Goal: Information Seeking & Learning: Understand process/instructions

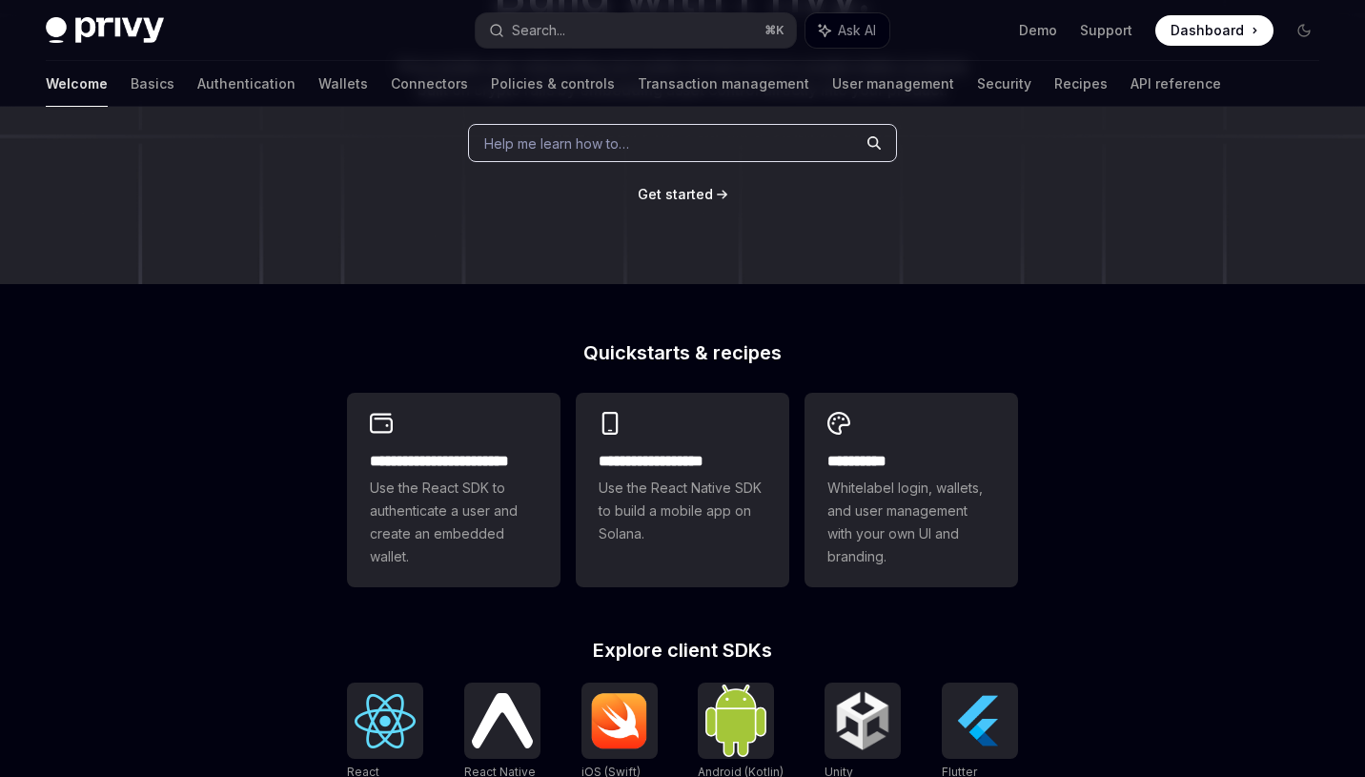
scroll to position [306, 0]
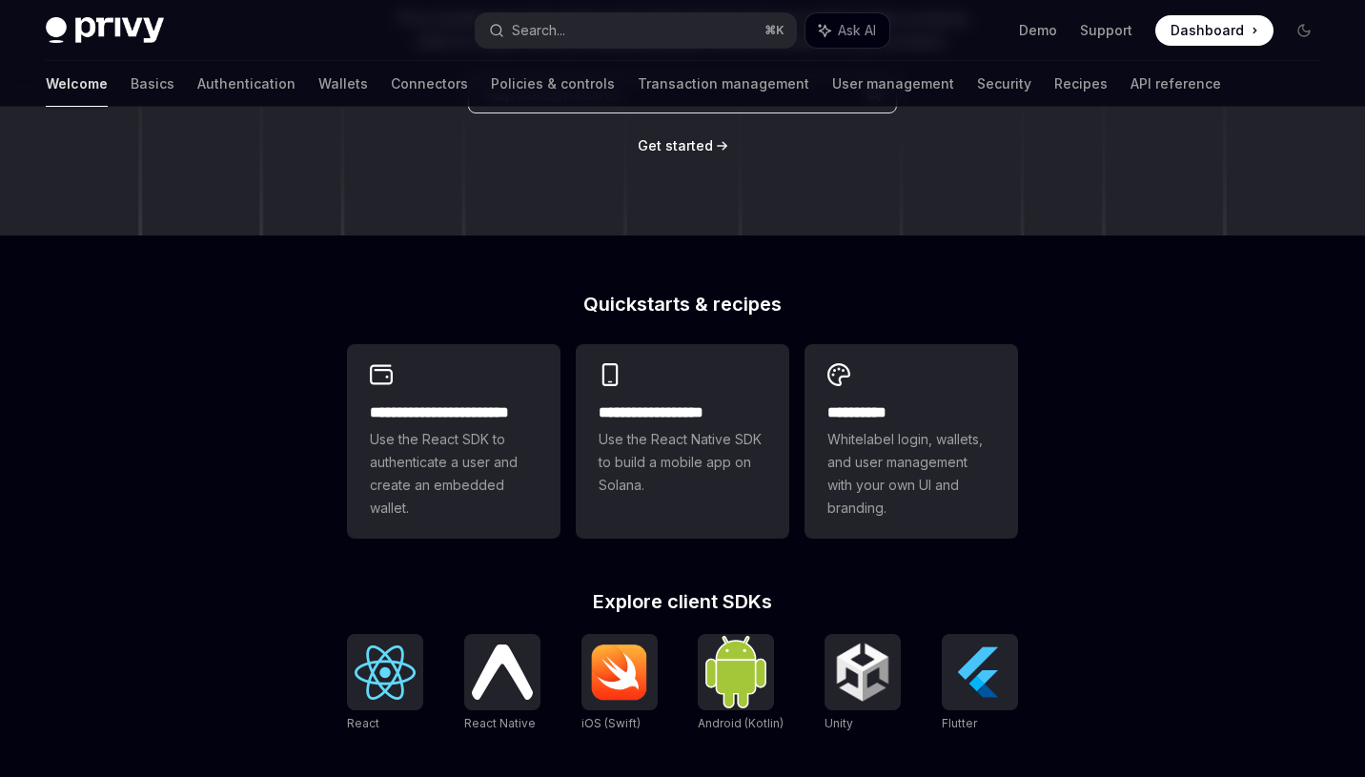
click at [250, 478] on div "**********" at bounding box center [682, 505] width 1365 height 1409
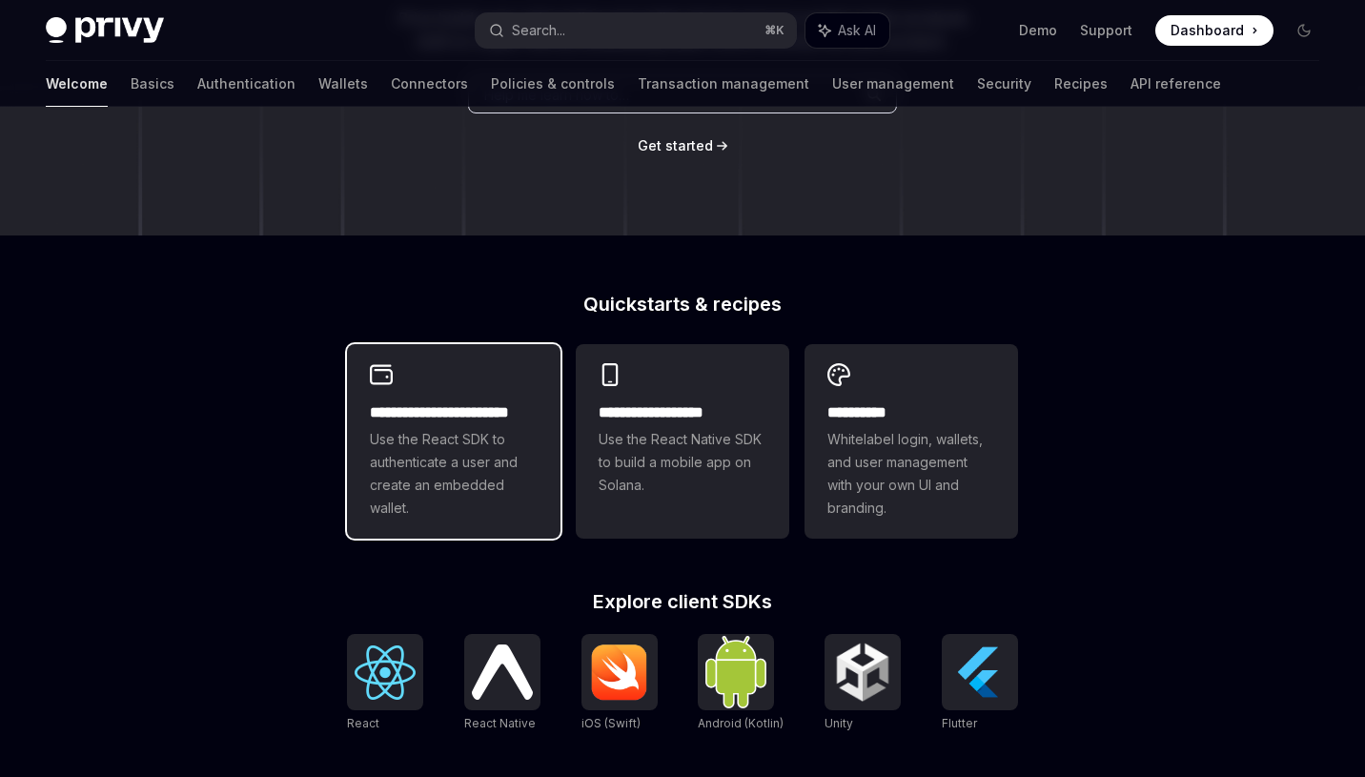
scroll to position [321, 0]
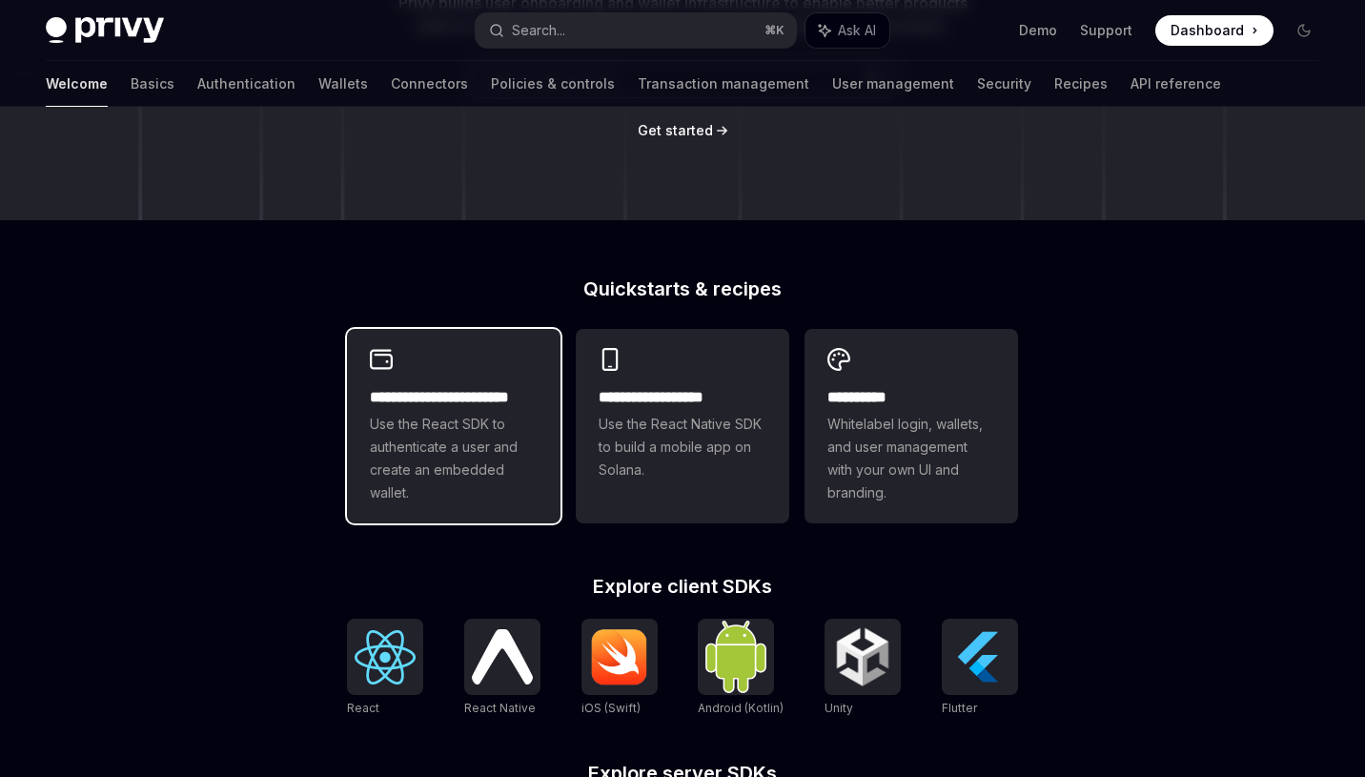
click at [476, 433] on span "Use the React SDK to authenticate a user and create an embedded wallet." at bounding box center [454, 459] width 168 height 92
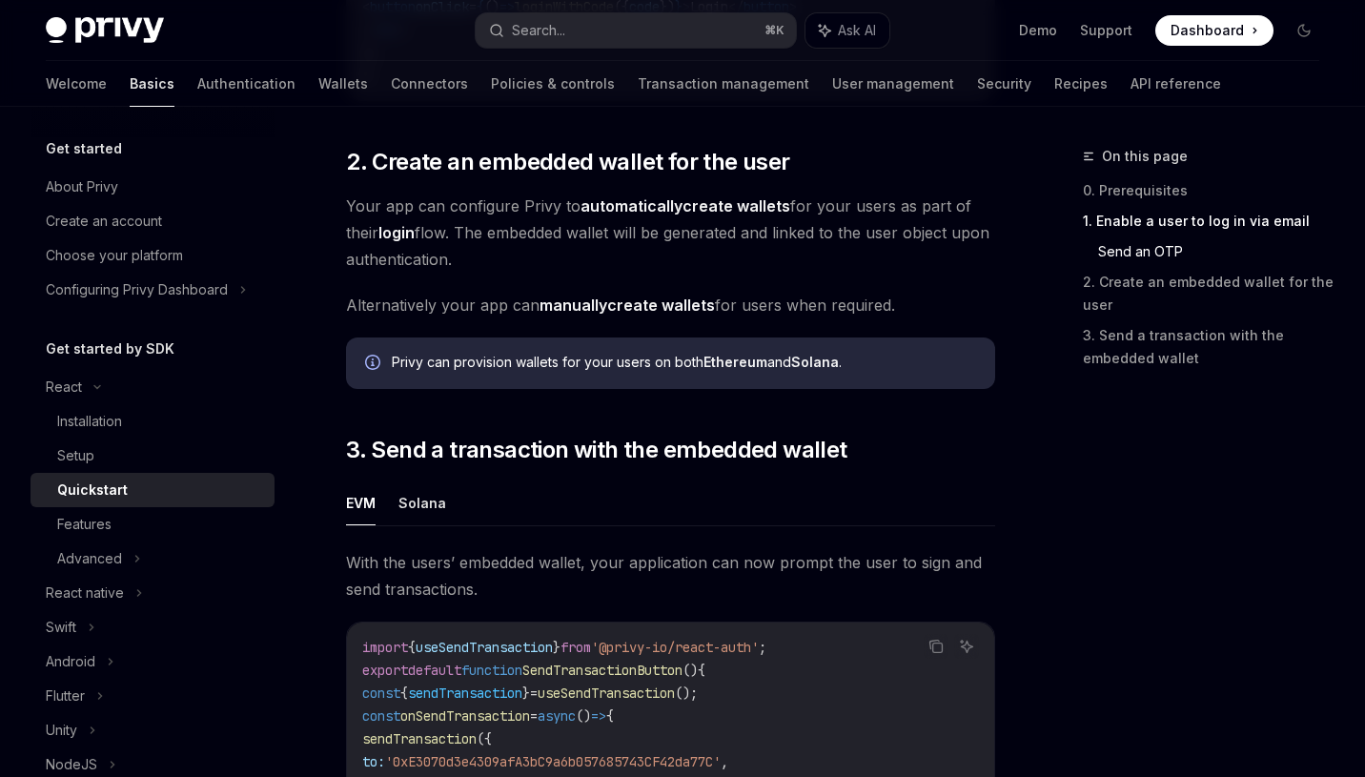
scroll to position [1339, 0]
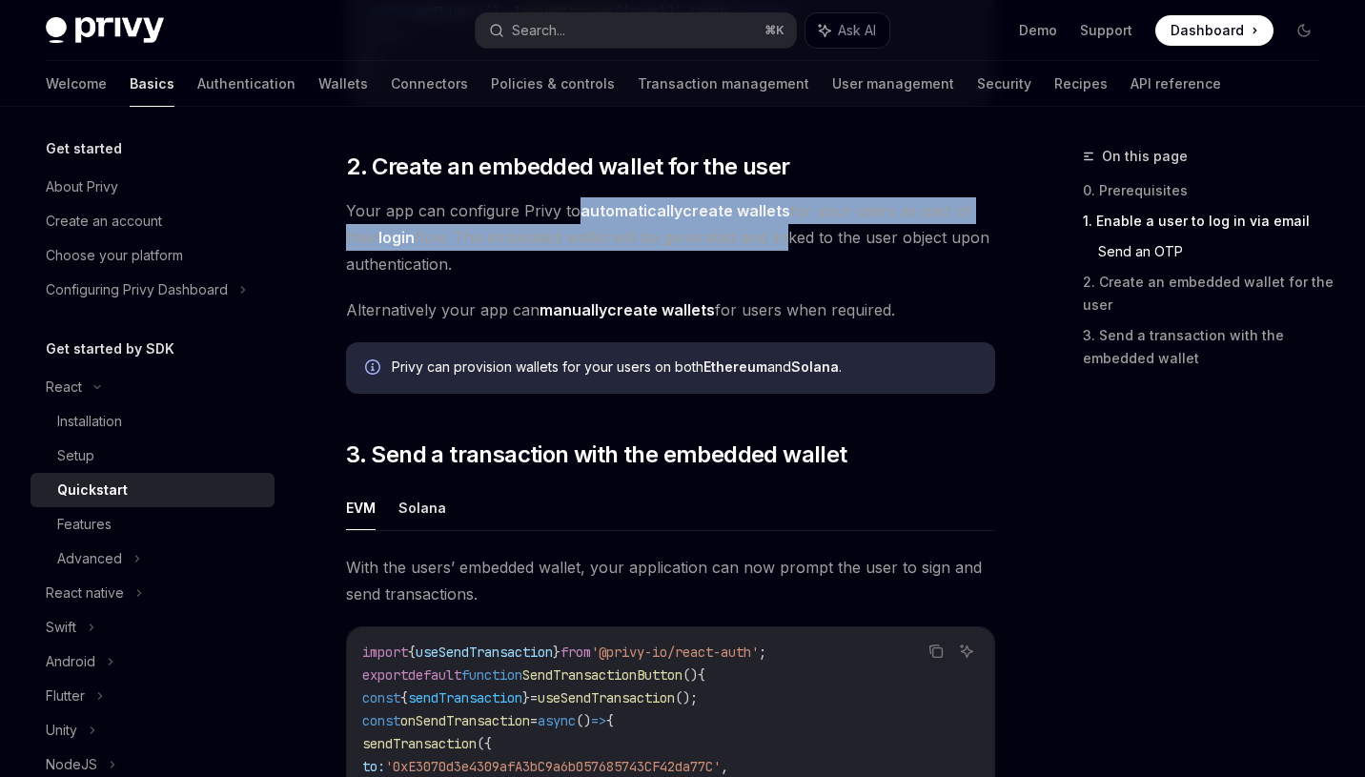
drag, startPoint x: 574, startPoint y: 230, endPoint x: 792, endPoint y: 246, distance: 218.9
click at [792, 246] on span "Your app can configure Privy to automatically create wallets for your users as …" at bounding box center [670, 237] width 649 height 80
click at [643, 249] on span "Your app can configure Privy to automatically create wallets for your users as …" at bounding box center [670, 237] width 649 height 80
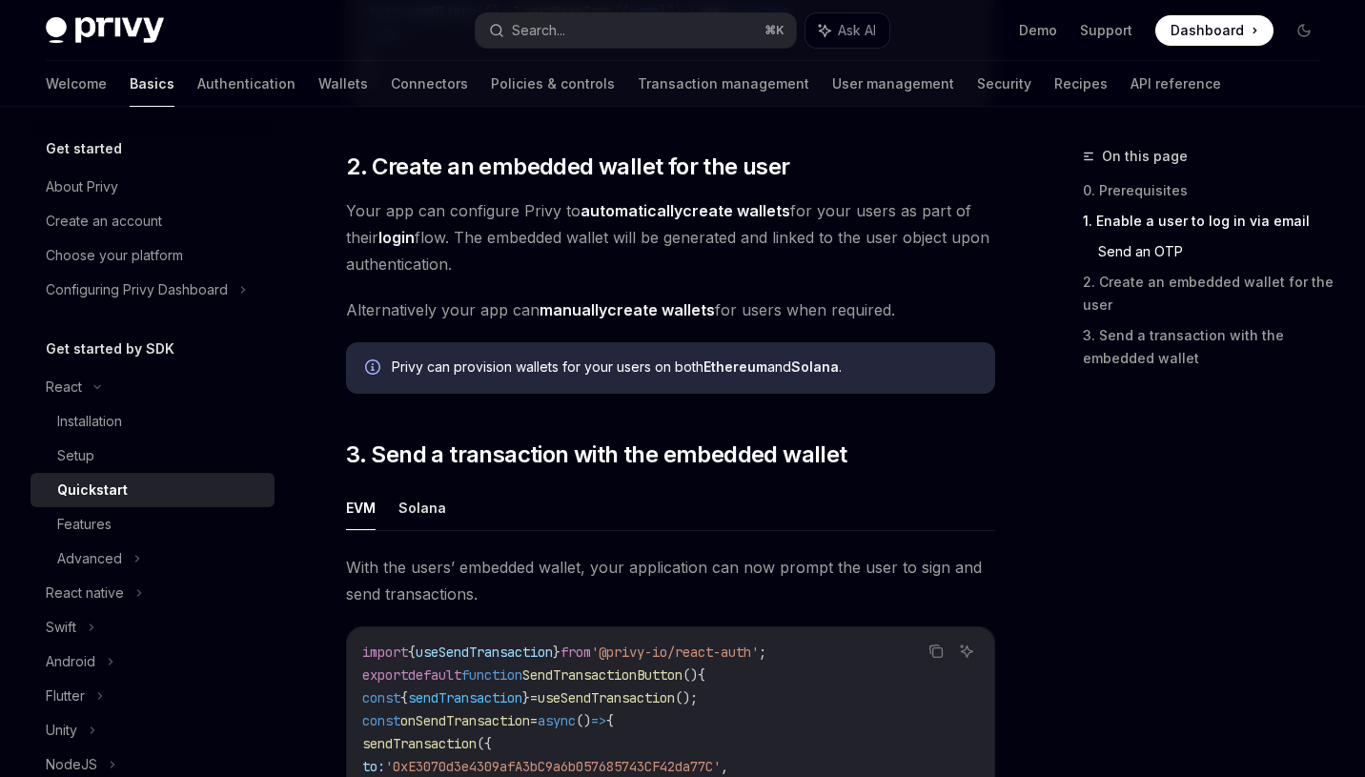
drag, startPoint x: 667, startPoint y: 246, endPoint x: 831, endPoint y: 265, distance: 165.0
click at [831, 265] on span "Your app can configure Privy to automatically create wallets for your users as …" at bounding box center [670, 237] width 649 height 80
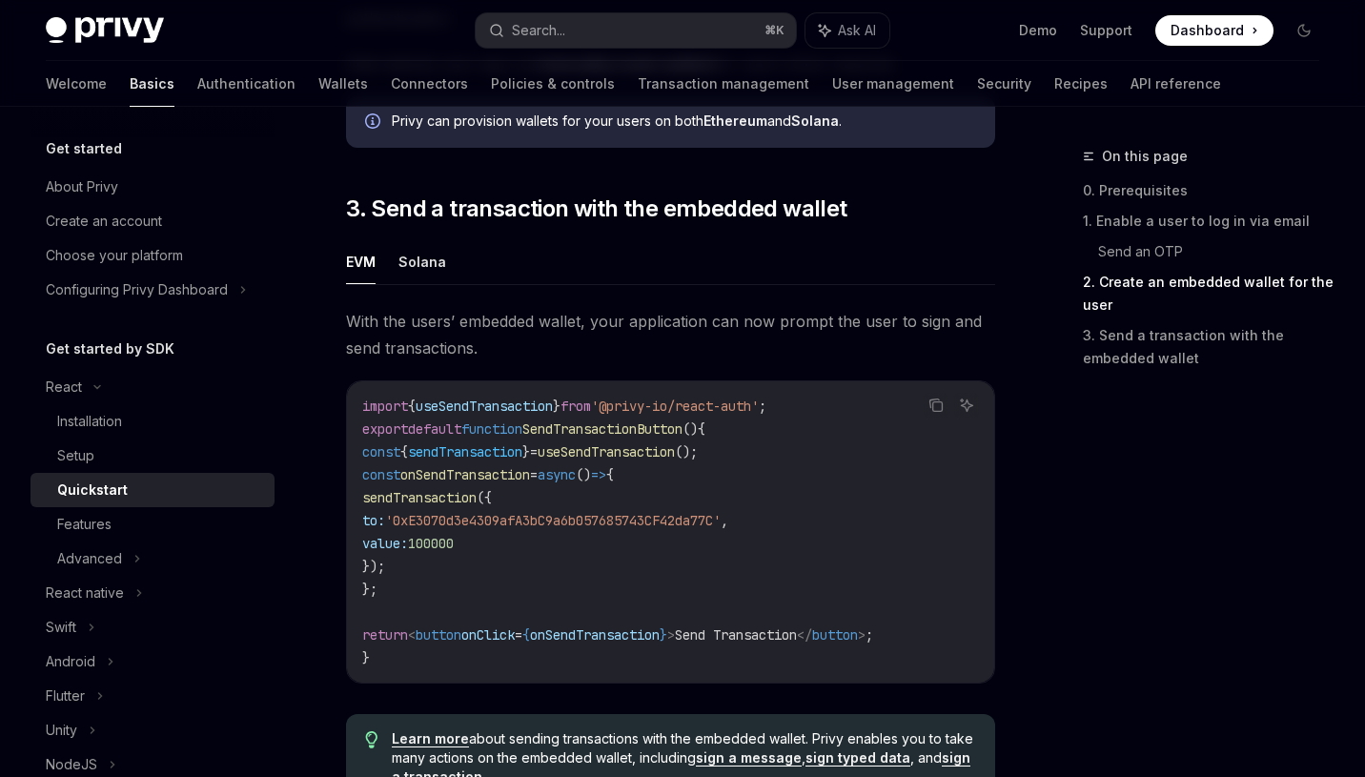
scroll to position [1582, 0]
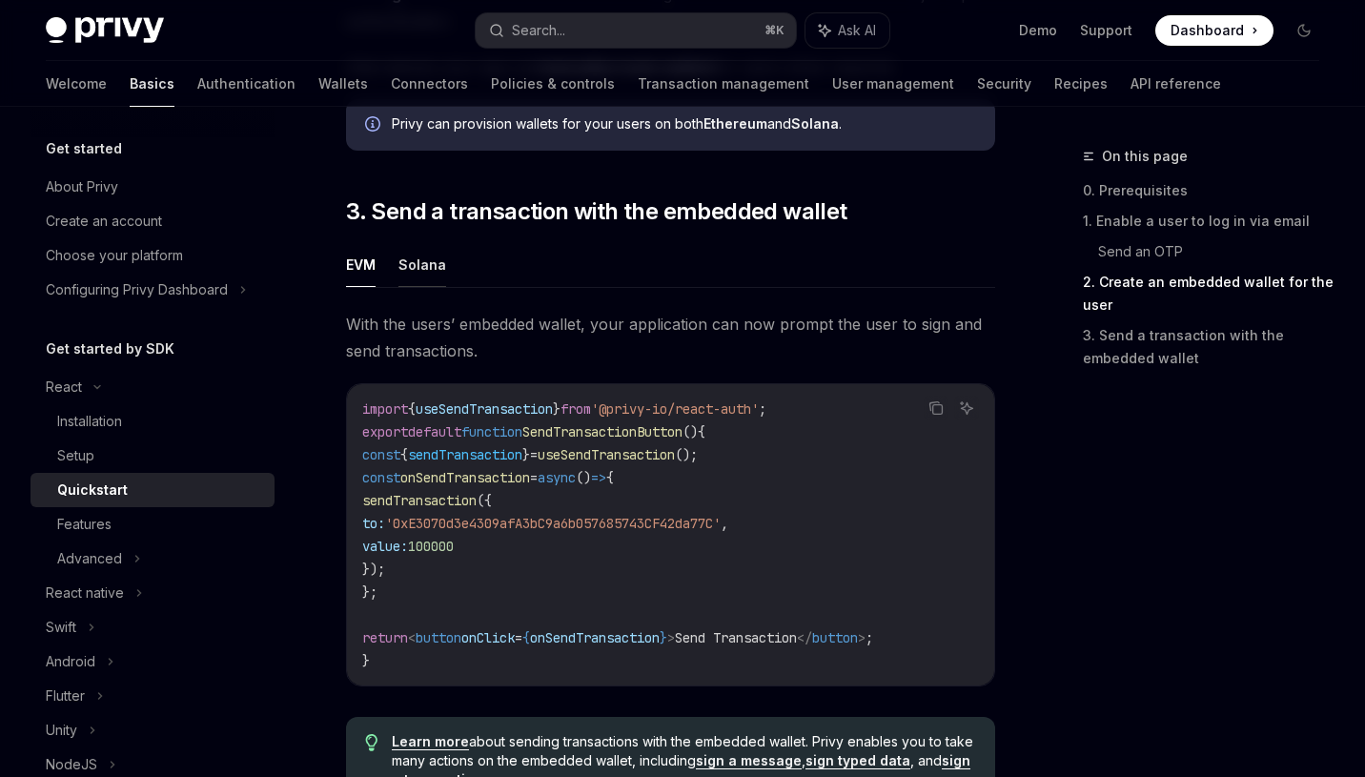
click at [417, 278] on button "Solana" at bounding box center [422, 264] width 48 height 45
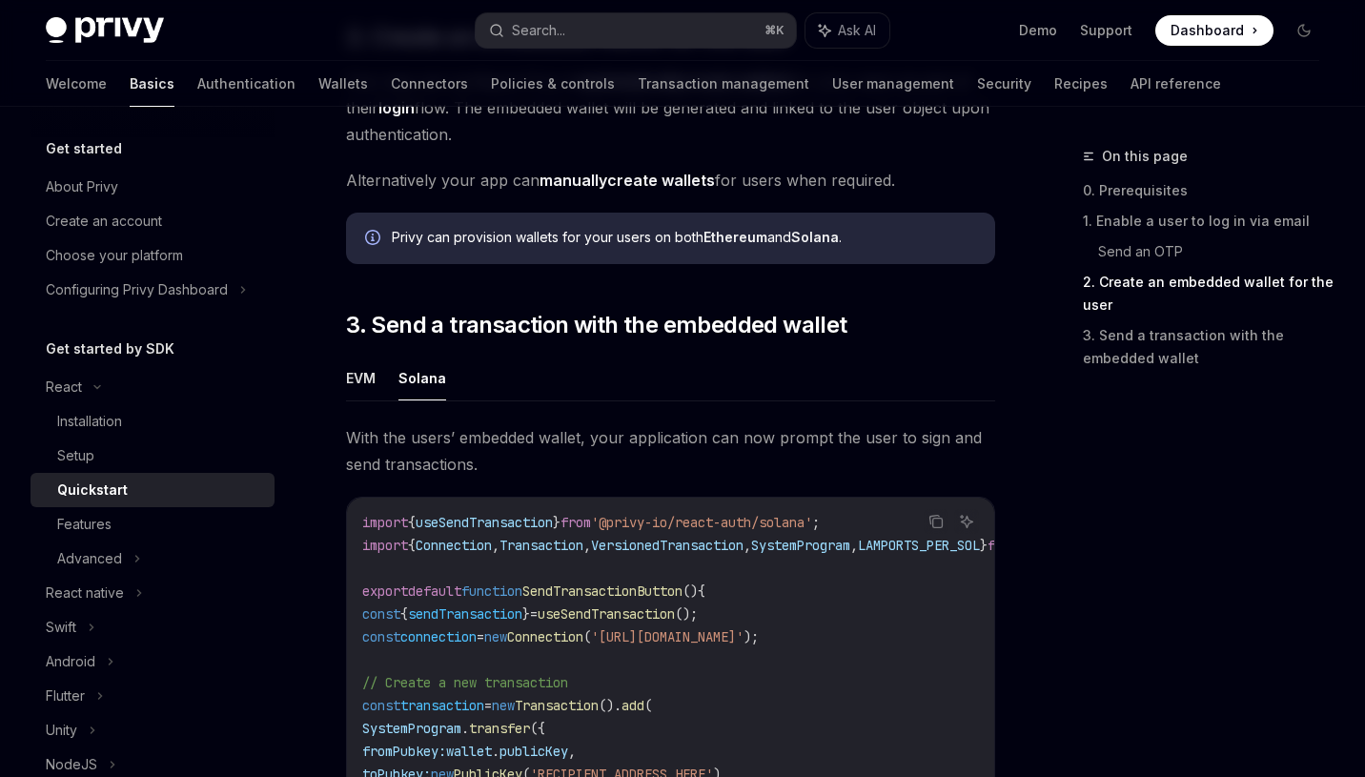
scroll to position [1385, 0]
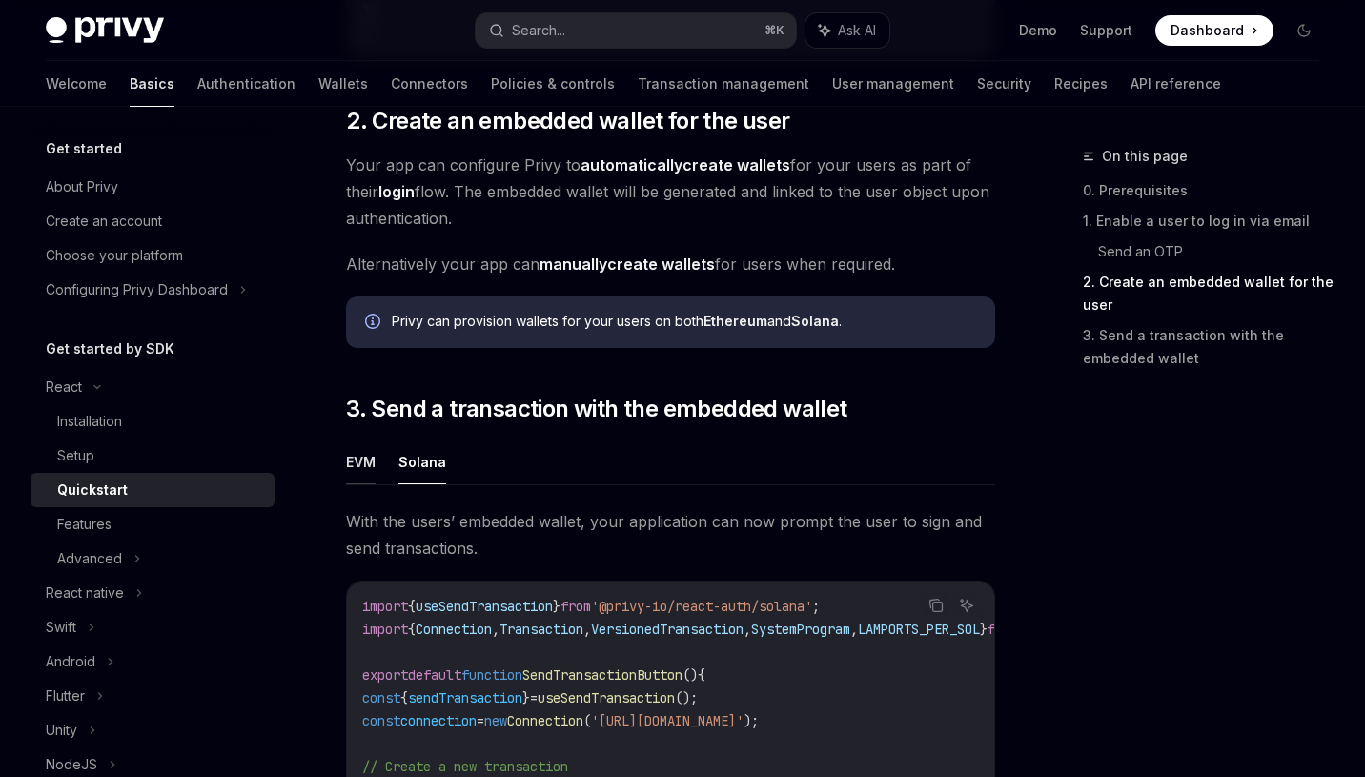
click at [358, 481] on button "EVM" at bounding box center [361, 461] width 30 height 45
type textarea "*"
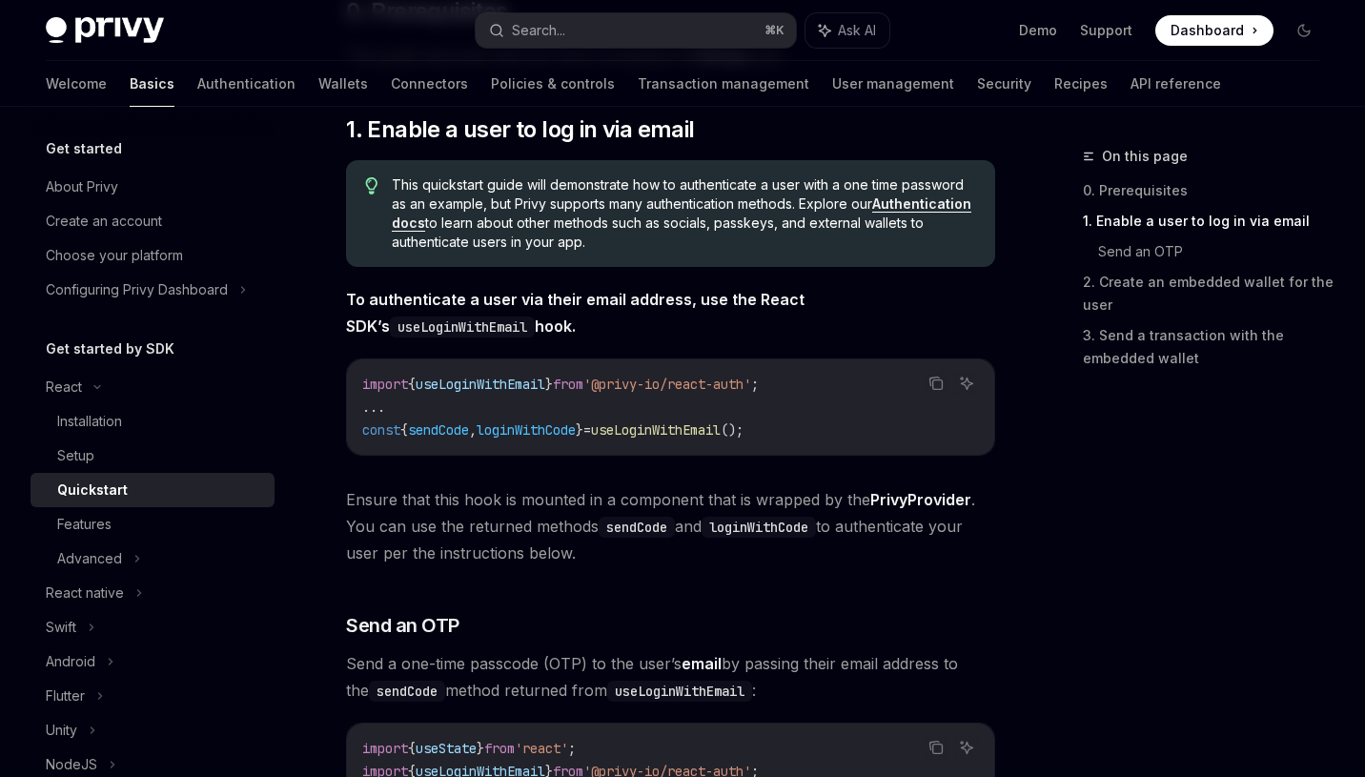
scroll to position [264, 0]
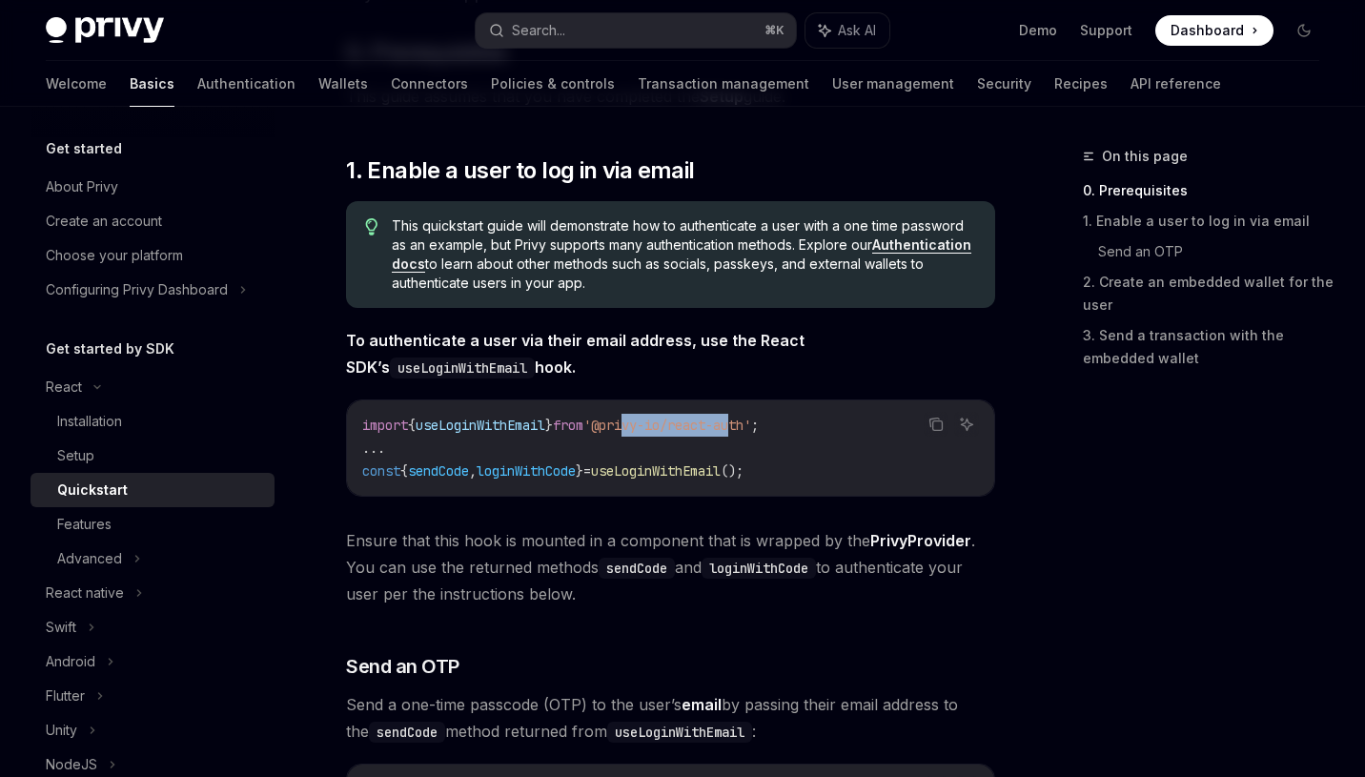
drag, startPoint x: 646, startPoint y: 425, endPoint x: 763, endPoint y: 425, distance: 117.2
click at [751, 425] on span "'@privy-io/react-auth'" at bounding box center [667, 425] width 168 height 17
click at [721, 425] on span "'@privy-io/react-auth'" at bounding box center [667, 425] width 168 height 17
click at [751, 432] on span "'@privy-io/react-auth'" at bounding box center [667, 425] width 168 height 17
